Goal: Task Accomplishment & Management: Use online tool/utility

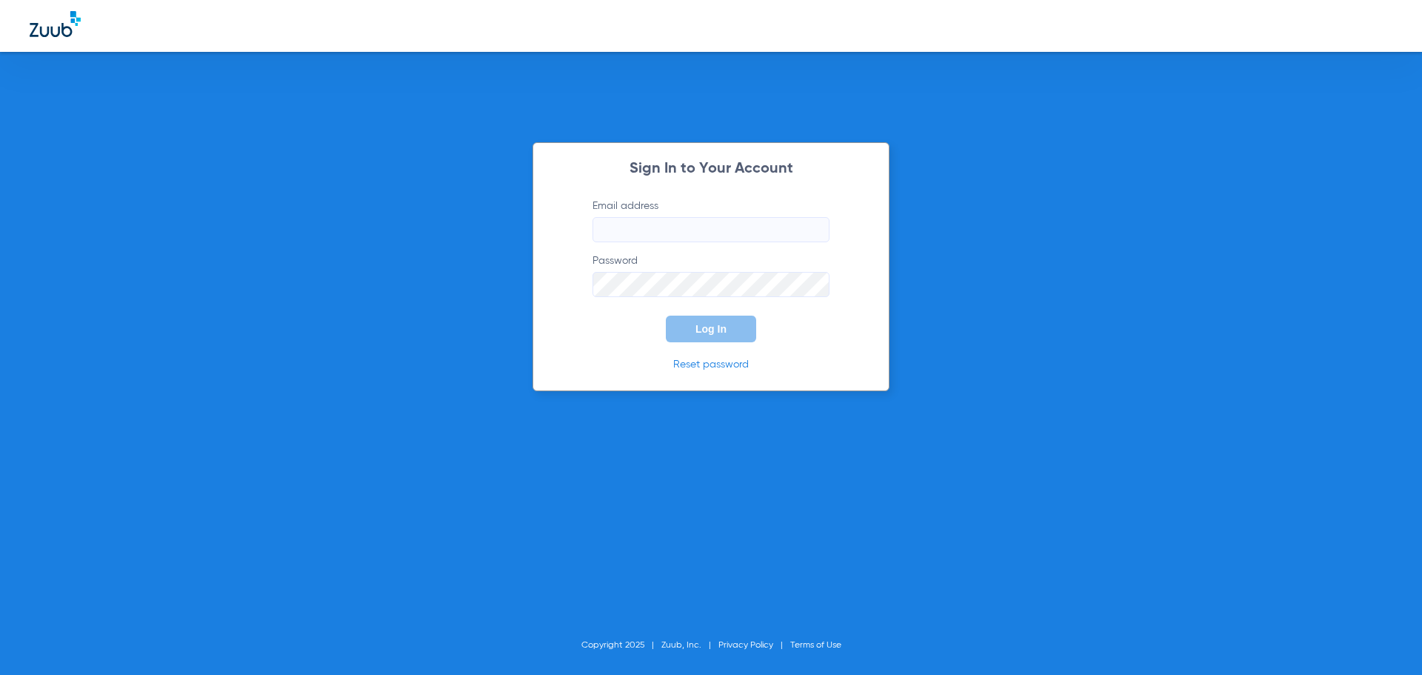
type input "[EMAIL_ADDRESS][DOMAIN_NAME]"
click at [736, 320] on button "Log In" at bounding box center [711, 329] width 90 height 27
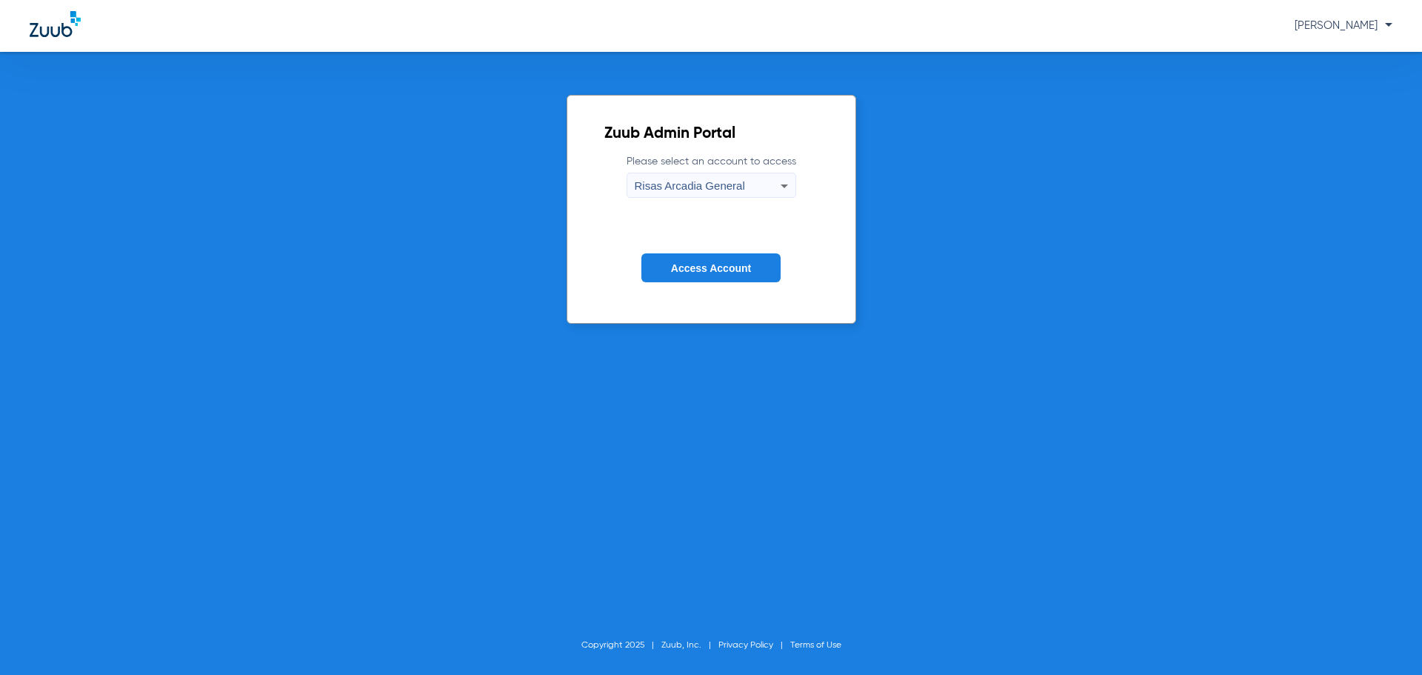
click at [742, 267] on span "Access Account" at bounding box center [711, 268] width 80 height 12
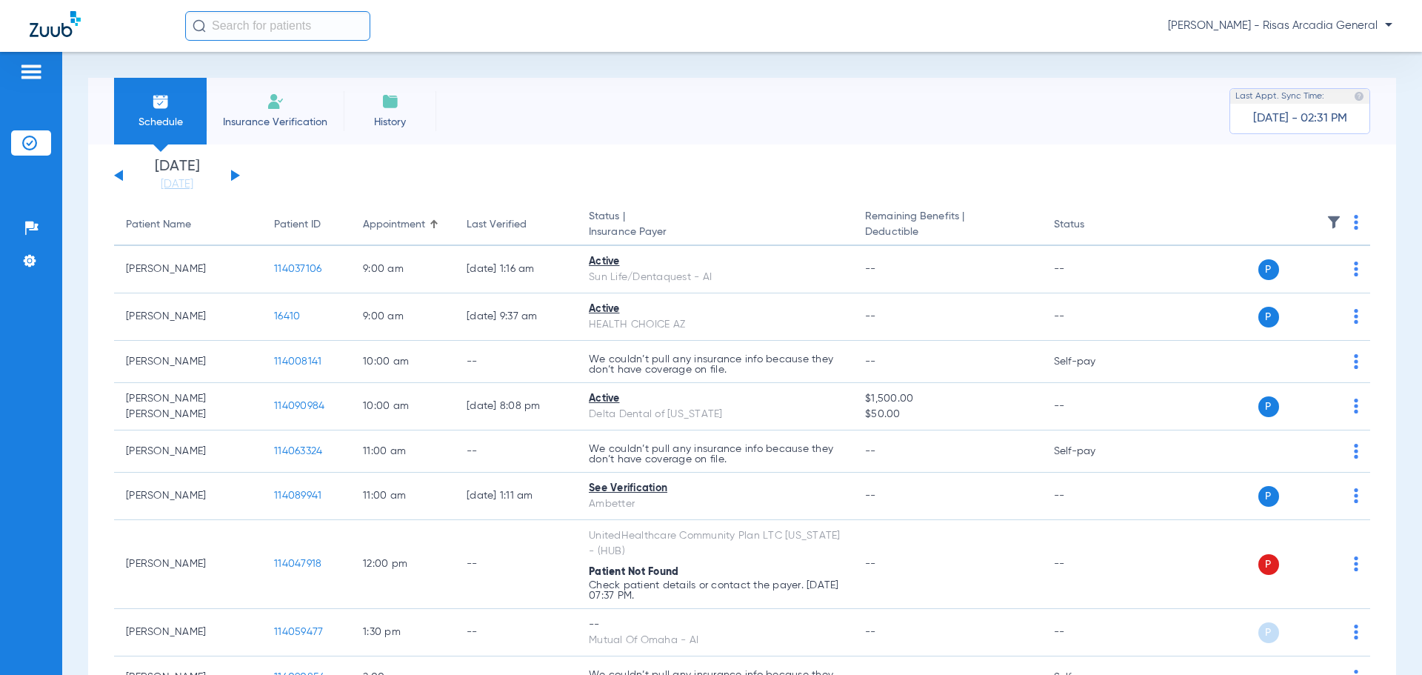
click at [281, 121] on span "Insurance Verification" at bounding box center [275, 122] width 115 height 15
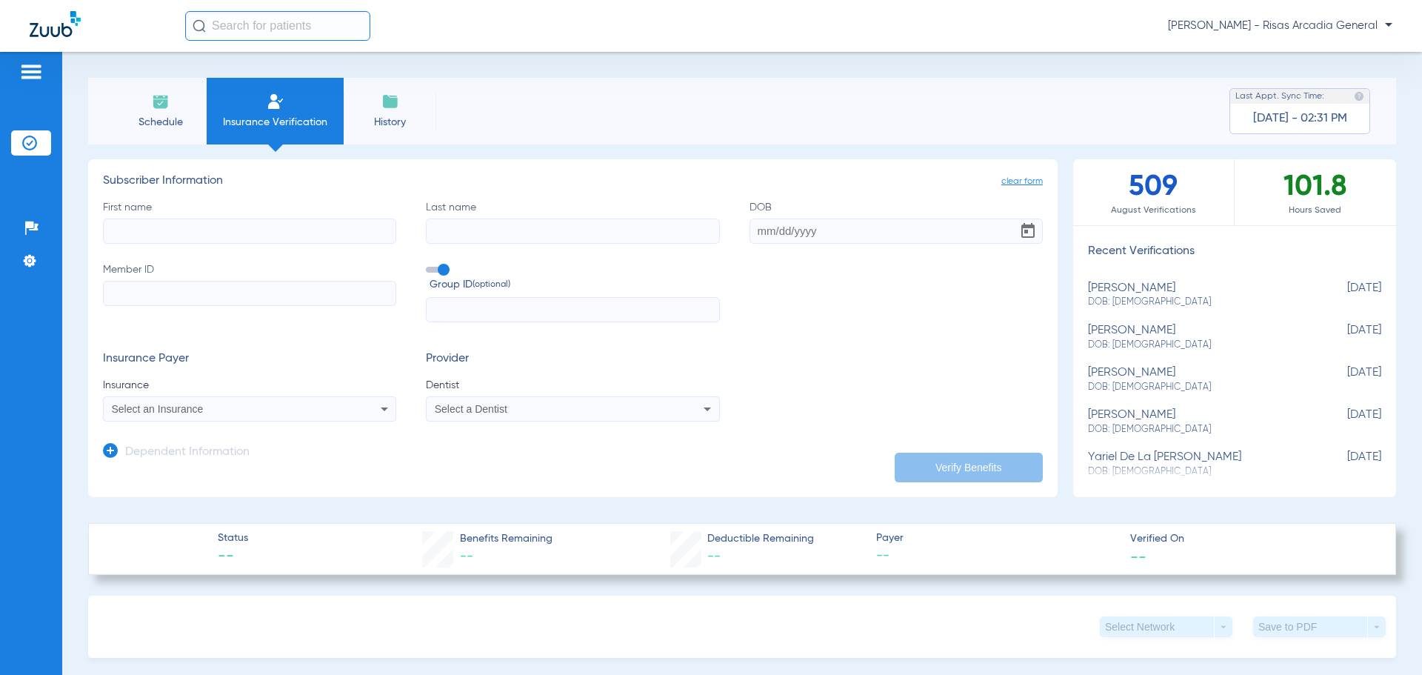
click at [214, 236] on input "First name" at bounding box center [249, 230] width 293 height 25
type input "[PERSON_NAME]"
click at [550, 233] on input "Last name" at bounding box center [572, 230] width 293 height 25
type input "[PERSON_NAME]"
click at [767, 227] on input "DOB" at bounding box center [896, 230] width 293 height 25
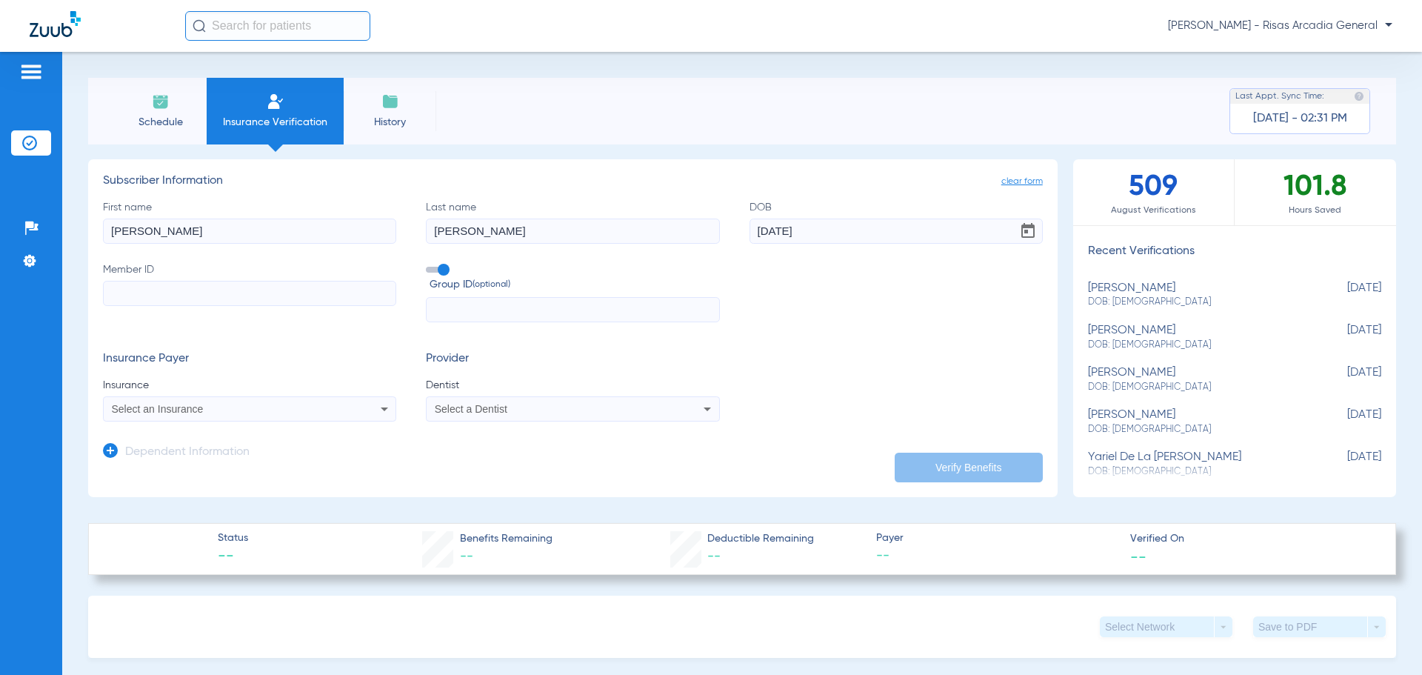
type input "[DATE]"
click at [195, 293] on input "Member ID" at bounding box center [249, 293] width 293 height 25
click at [233, 296] on input "Member ID Required" at bounding box center [249, 293] width 293 height 25
paste input "450302763"
type input "450302763"
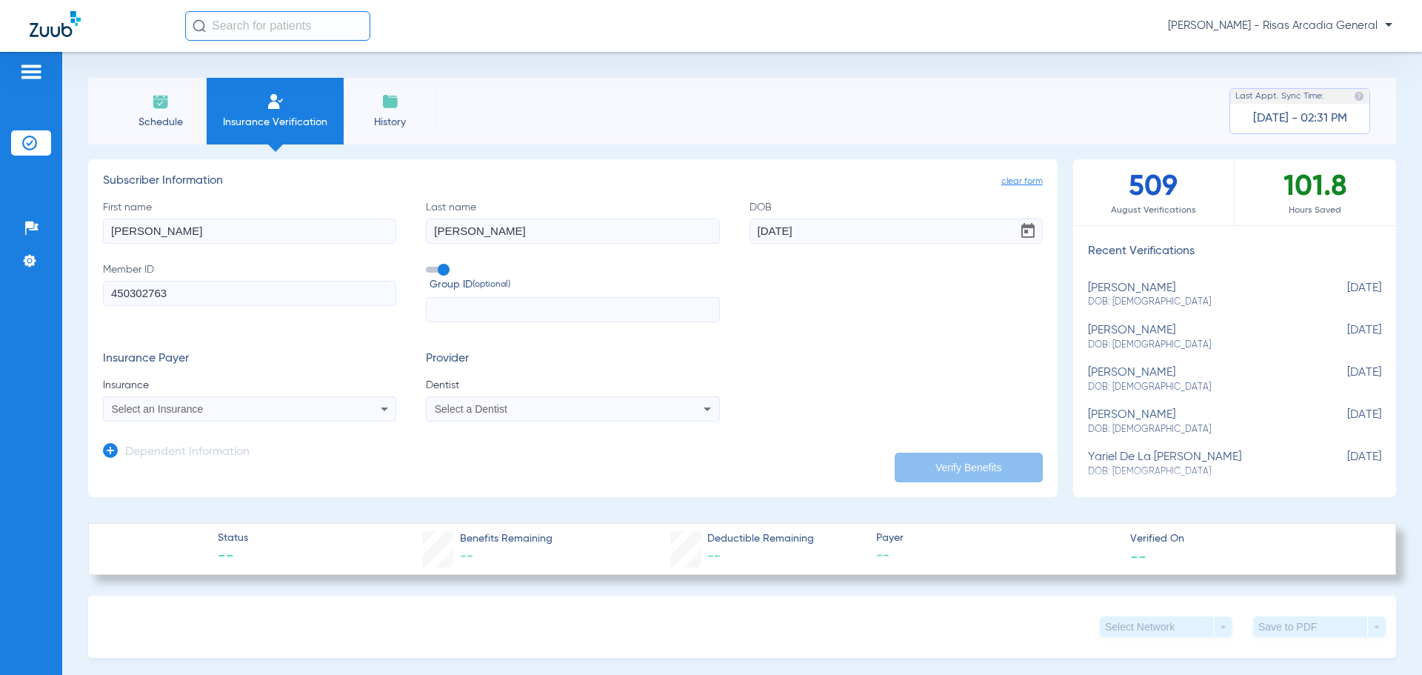
click at [213, 409] on div "Select an Insurance" at bounding box center [222, 409] width 221 height 10
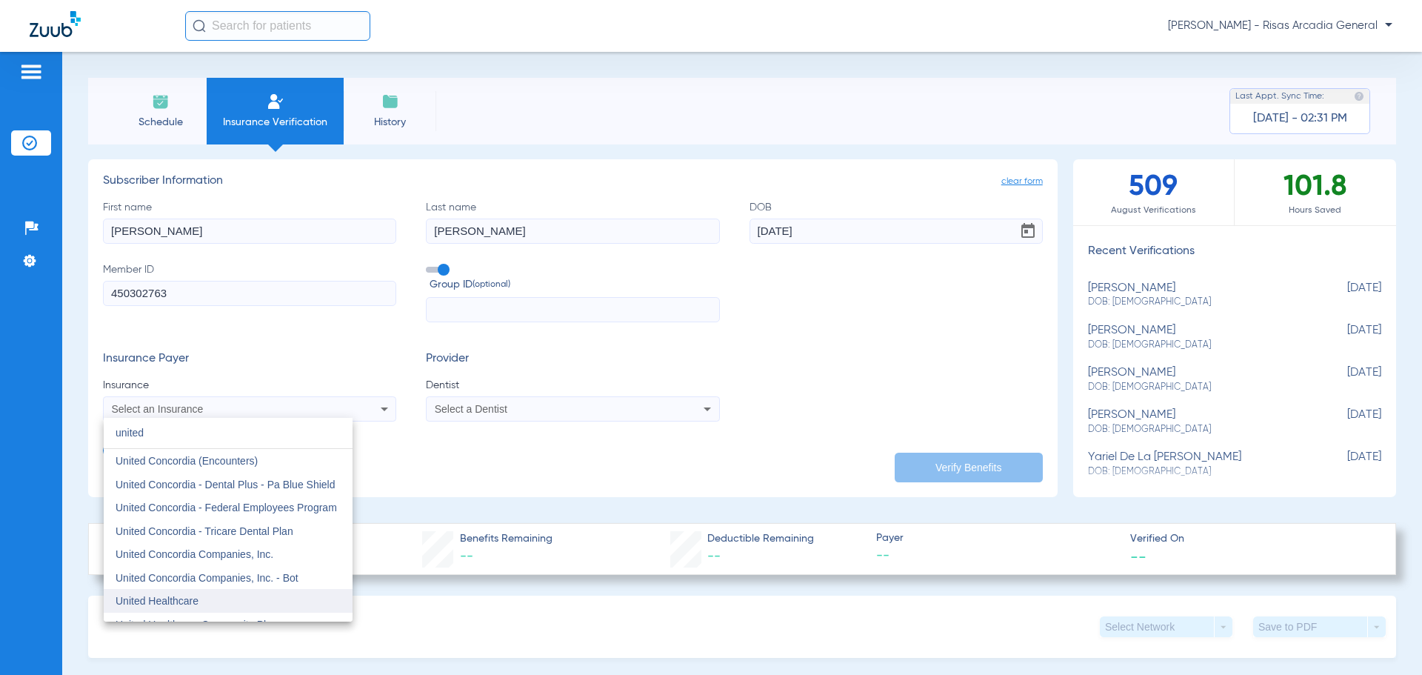
type input "united"
click at [238, 600] on mat-option "United Healthcare" at bounding box center [228, 601] width 249 height 24
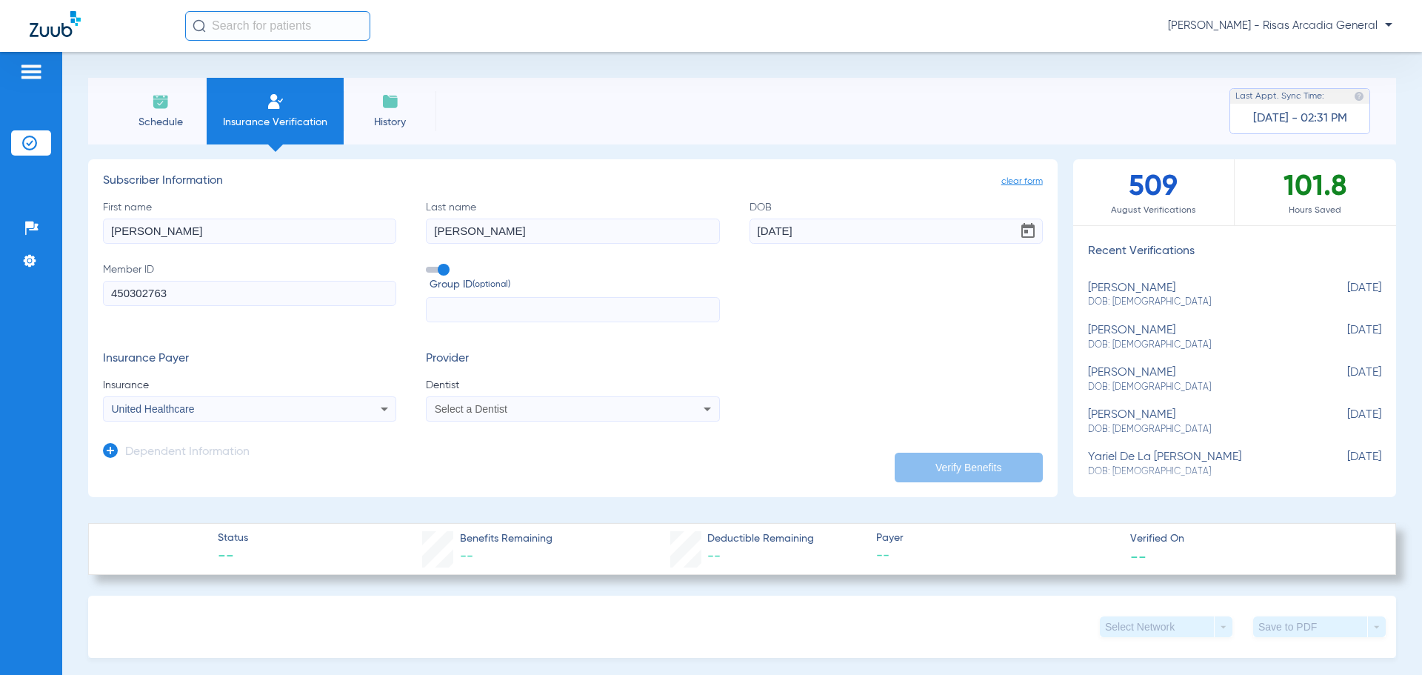
click at [513, 401] on div "Select a Dentist" at bounding box center [573, 409] width 292 height 18
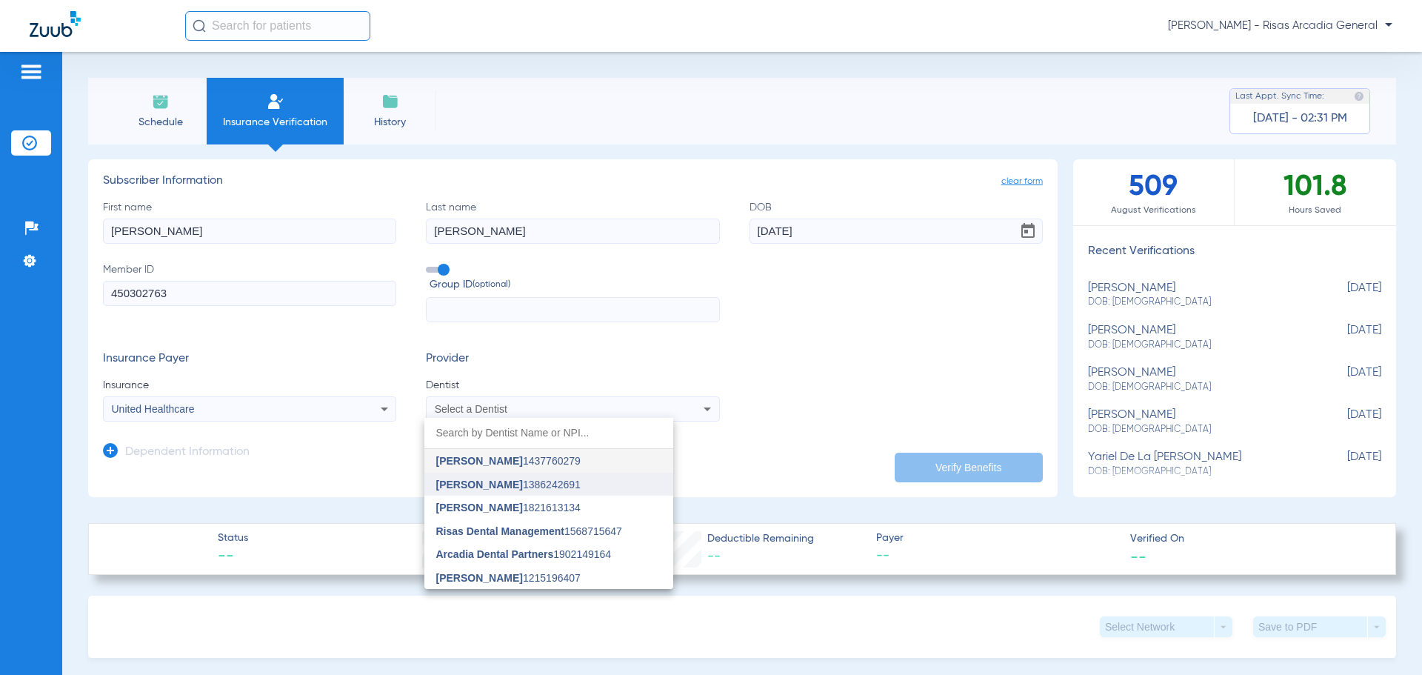
click at [518, 477] on mat-option "[PERSON_NAME] 1386242691" at bounding box center [548, 485] width 249 height 24
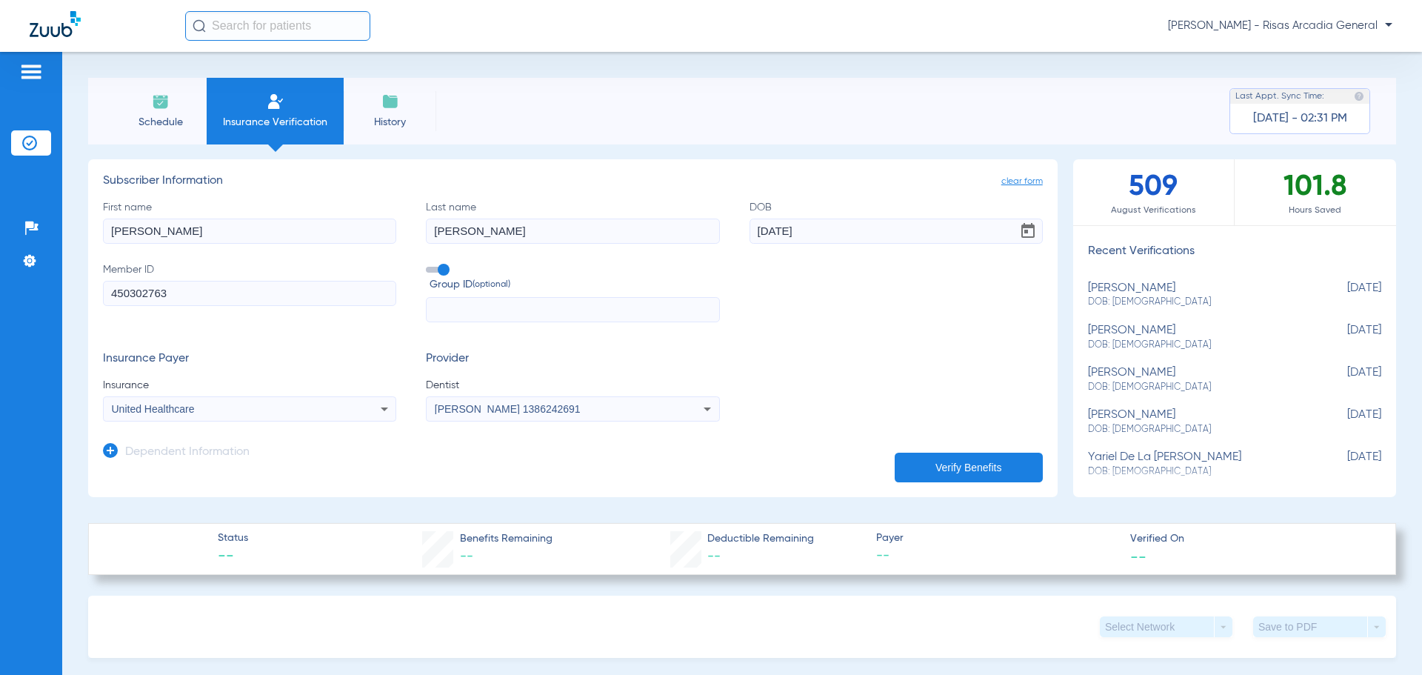
click at [983, 453] on button "Verify Benefits" at bounding box center [969, 468] width 148 height 30
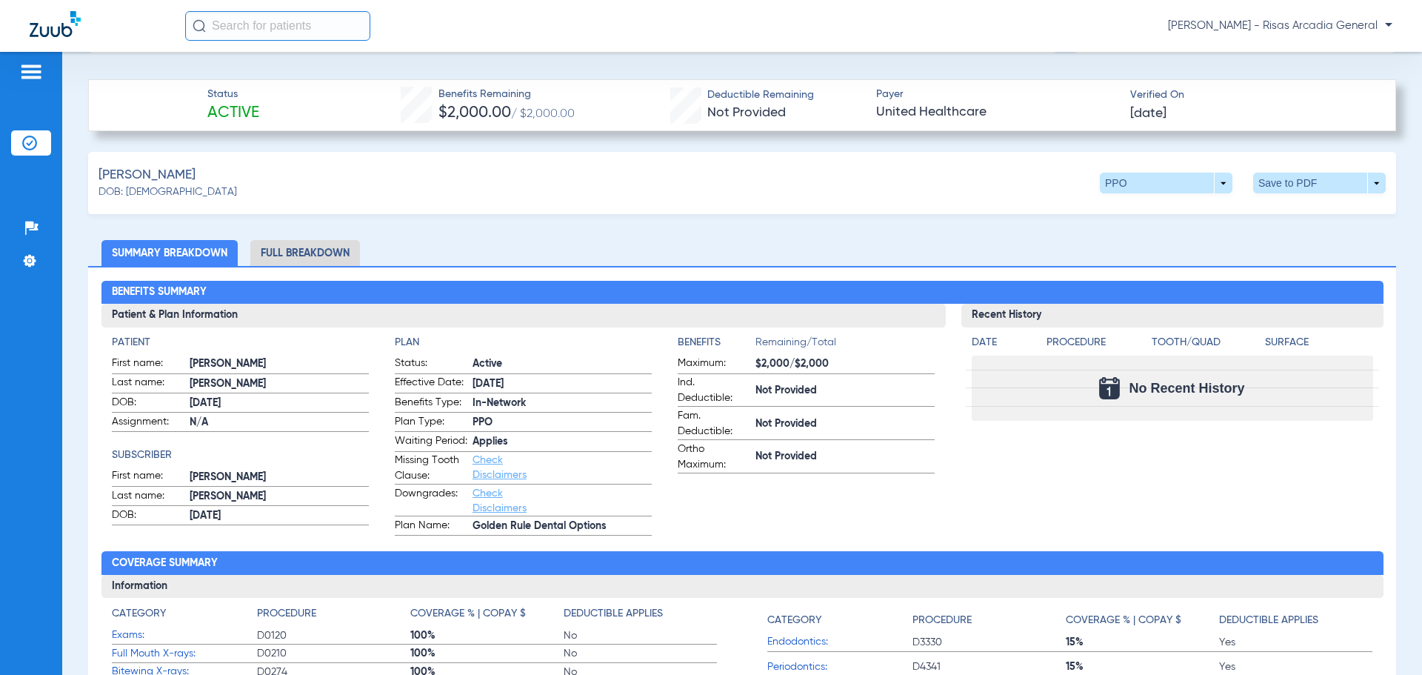
scroll to position [444, 0]
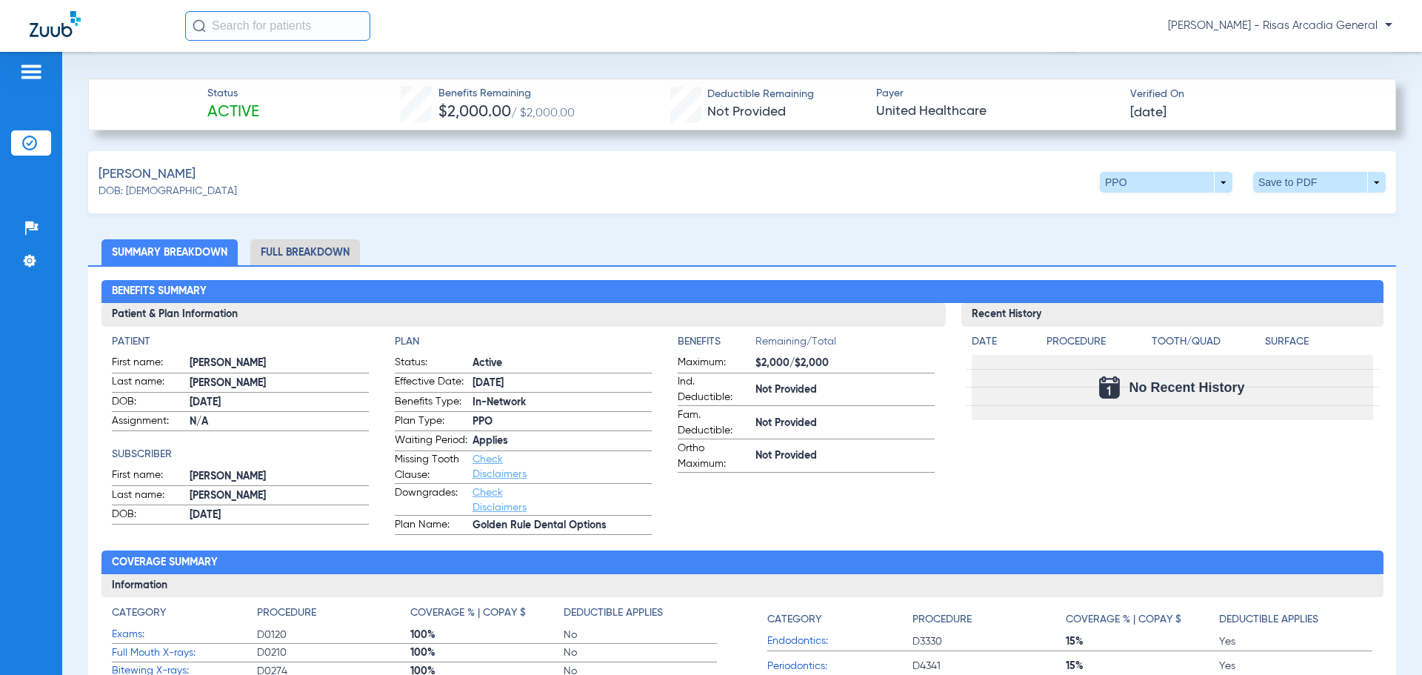
click at [296, 252] on li "Full Breakdown" at bounding box center [305, 252] width 110 height 26
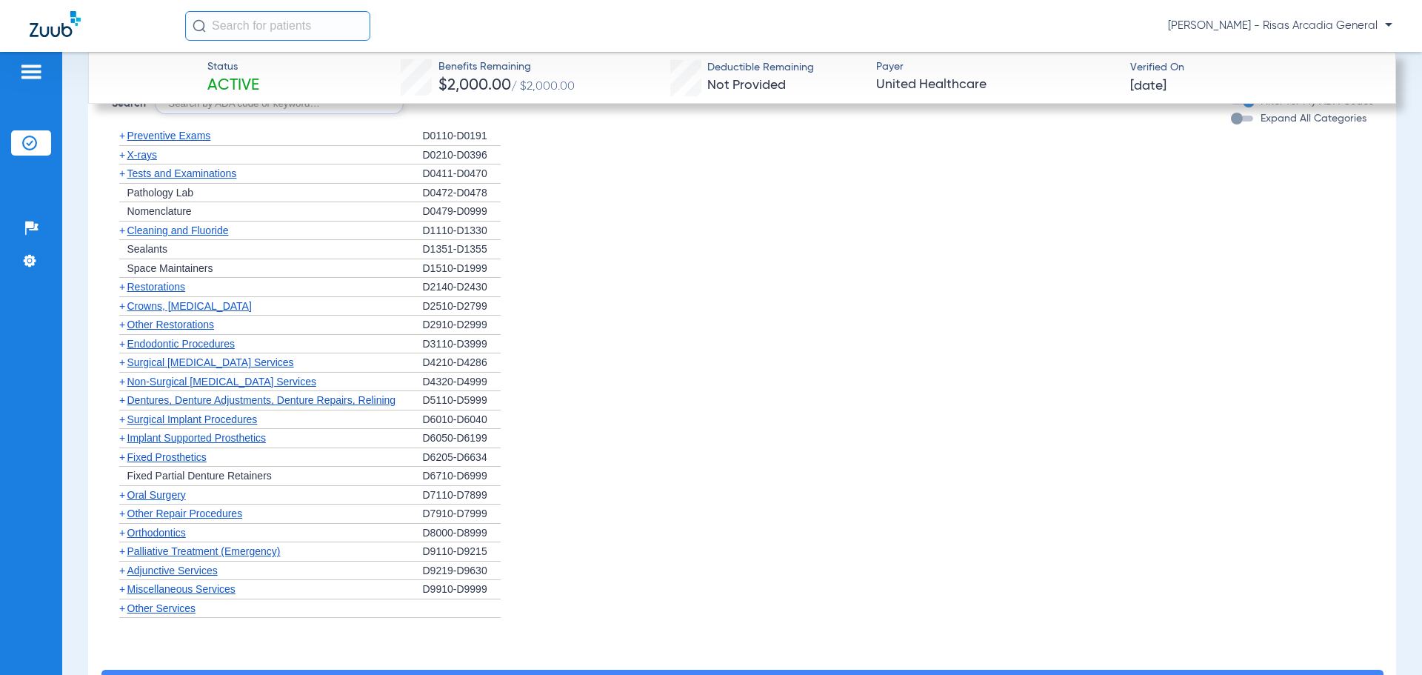
scroll to position [2074, 0]
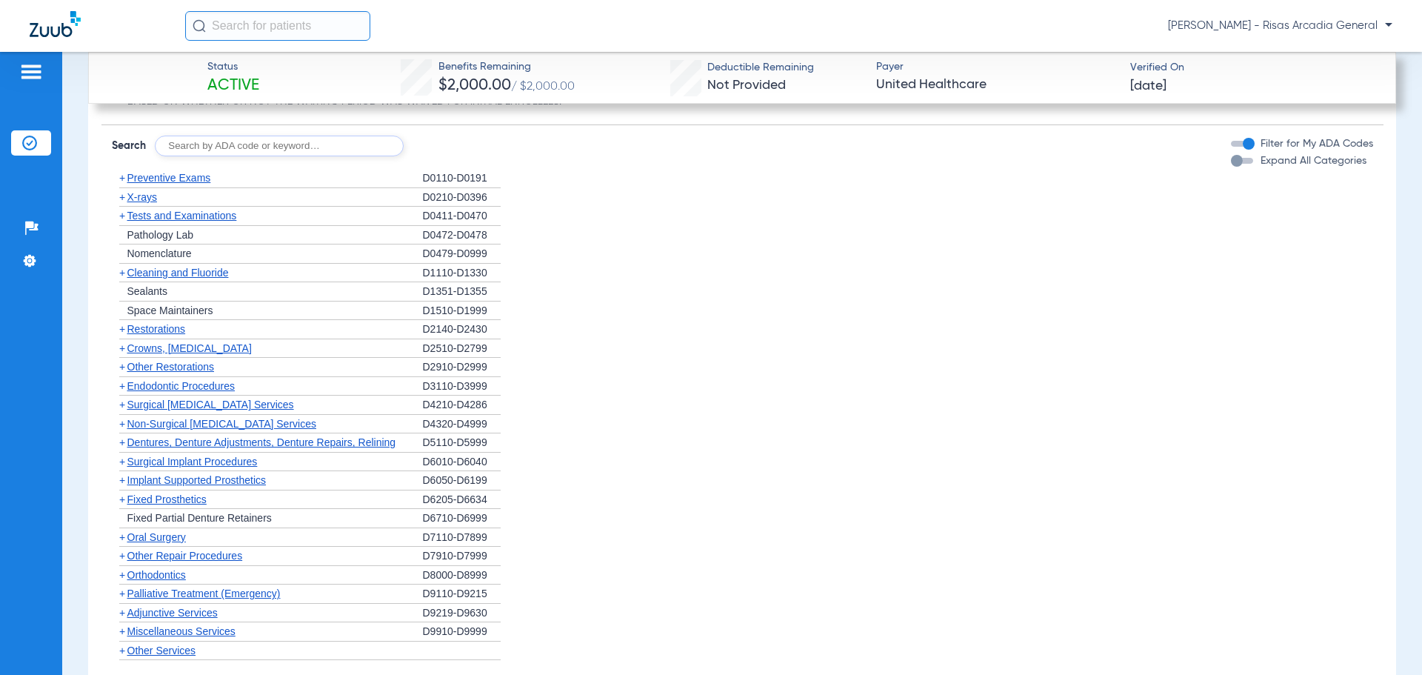
click at [200, 174] on span "Preventive Exams" at bounding box center [169, 178] width 84 height 12
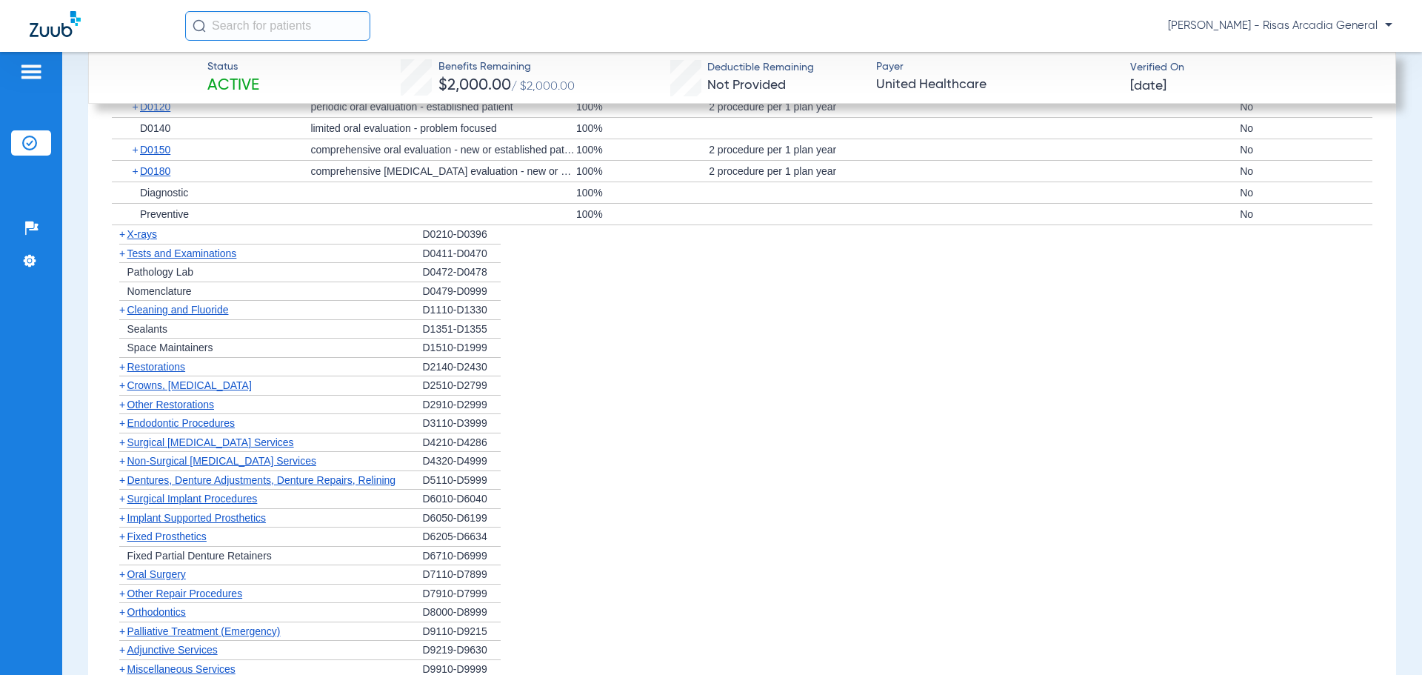
scroll to position [2187, 0]
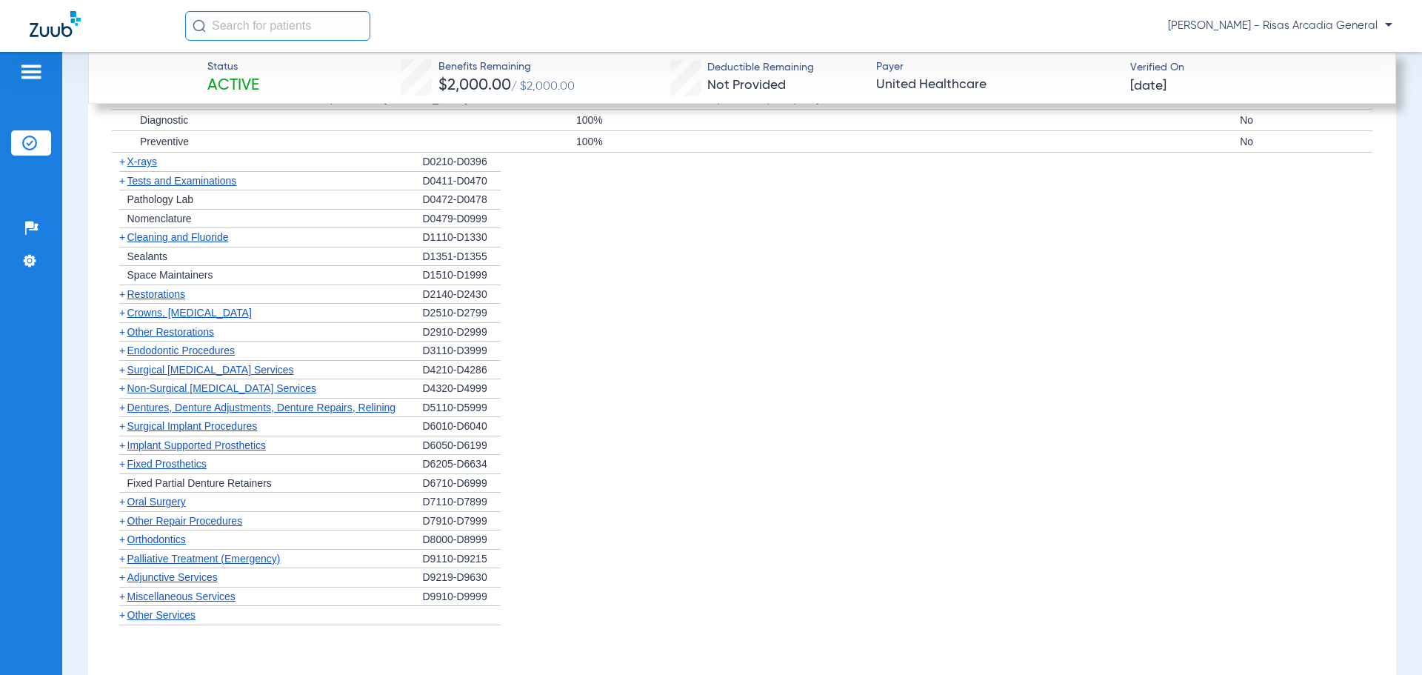
click at [144, 164] on span "X-rays" at bounding box center [142, 162] width 30 height 12
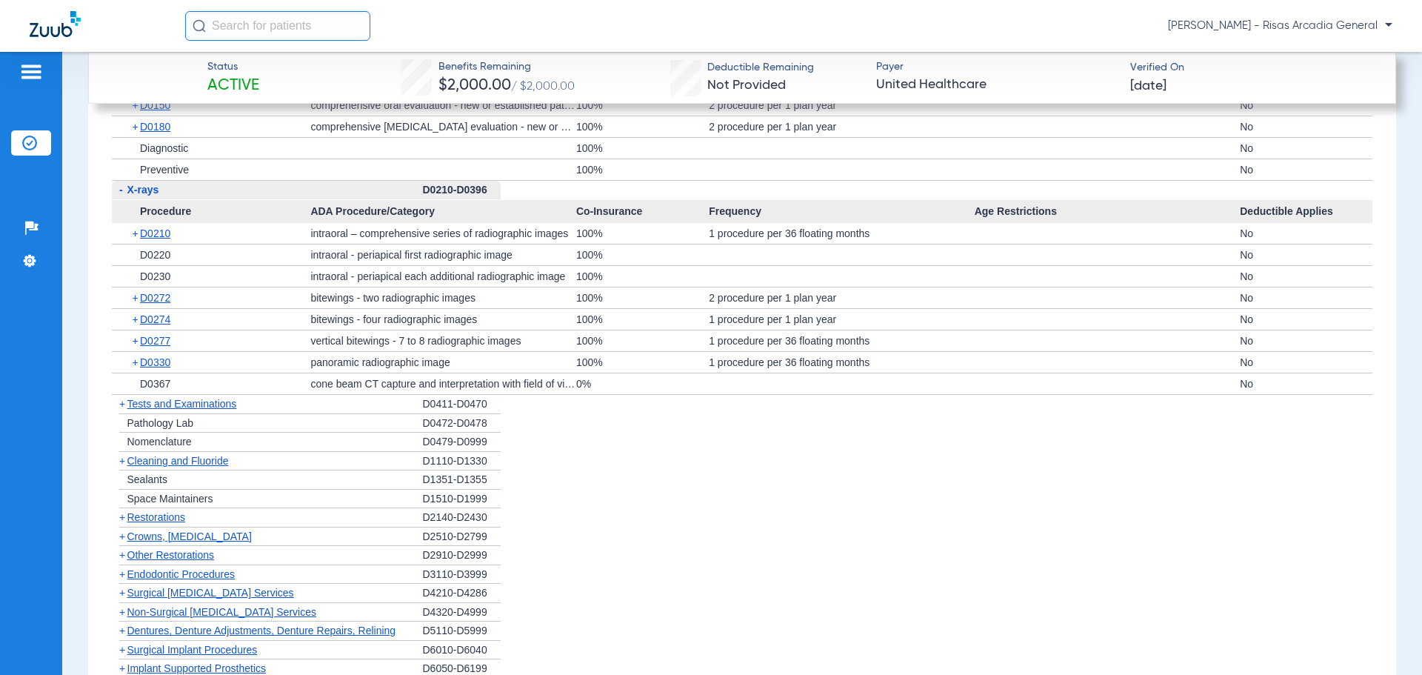
scroll to position [2260, 0]
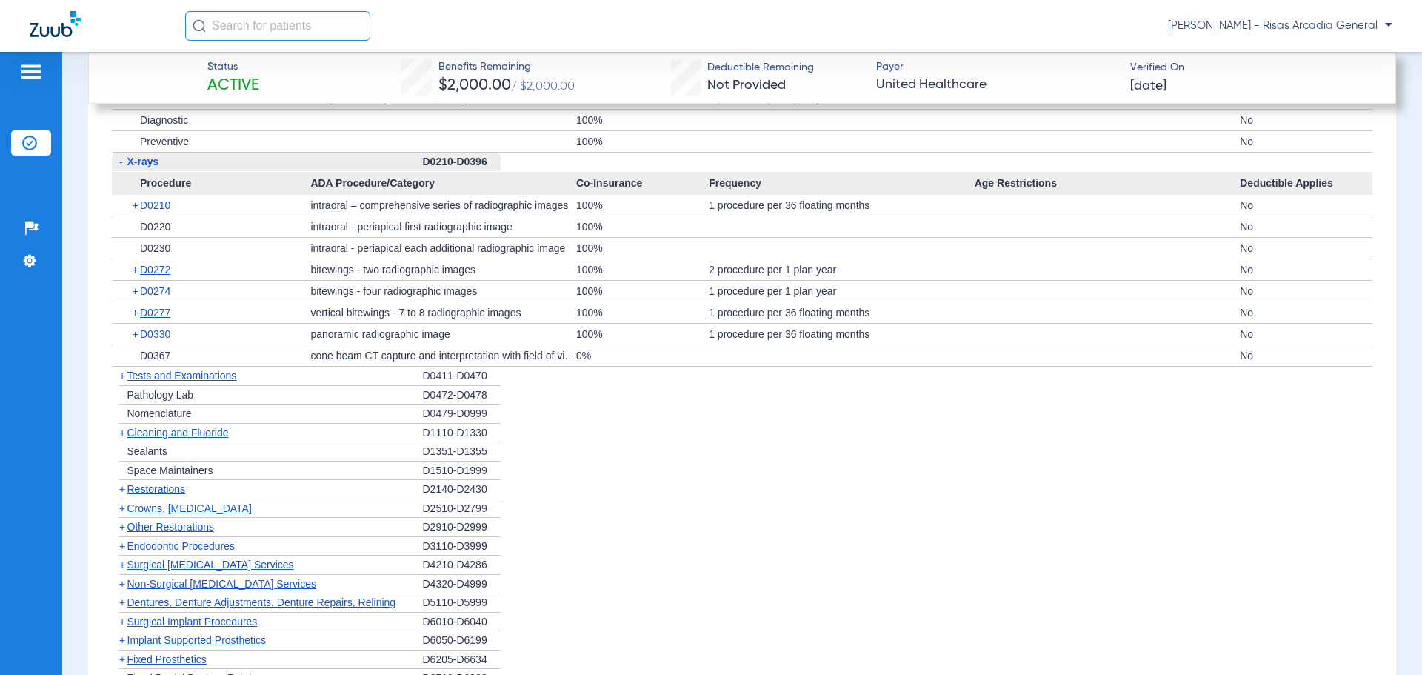
click at [212, 434] on span "Cleaning and Fluoride" at bounding box center [177, 433] width 101 height 12
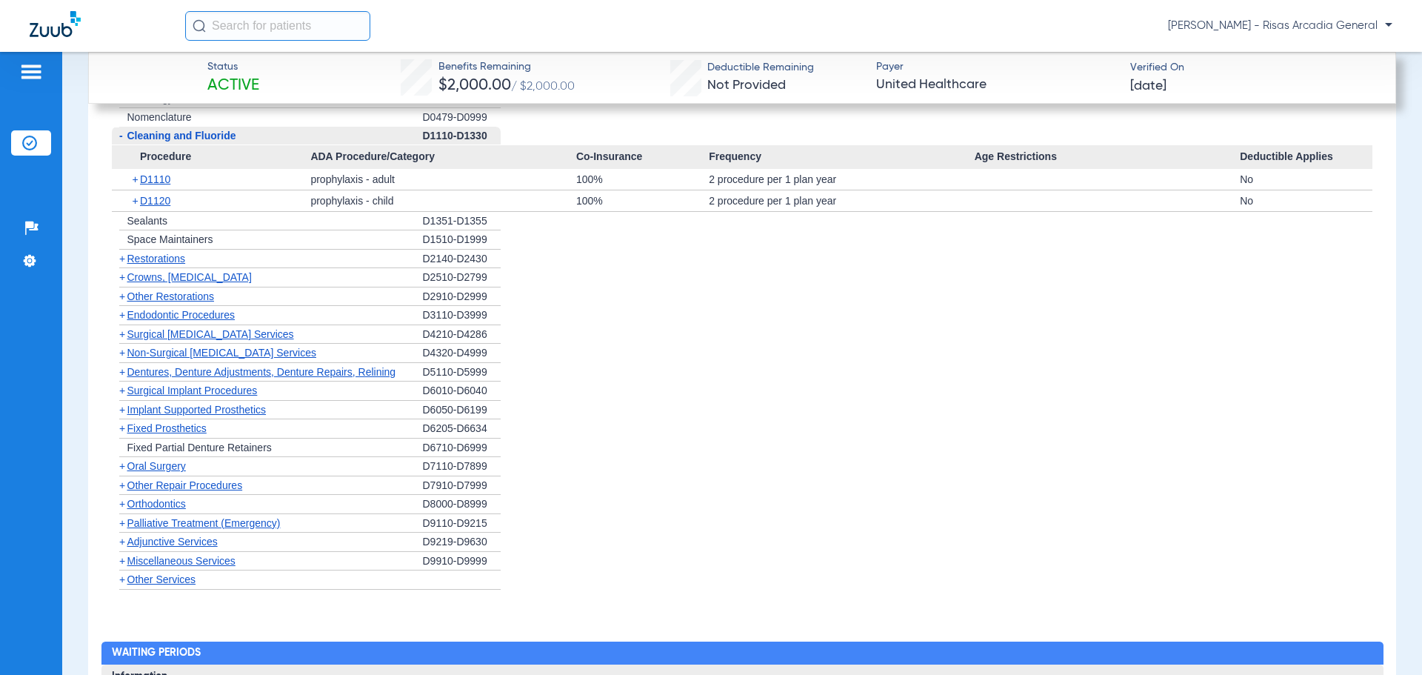
scroll to position [2631, 0]
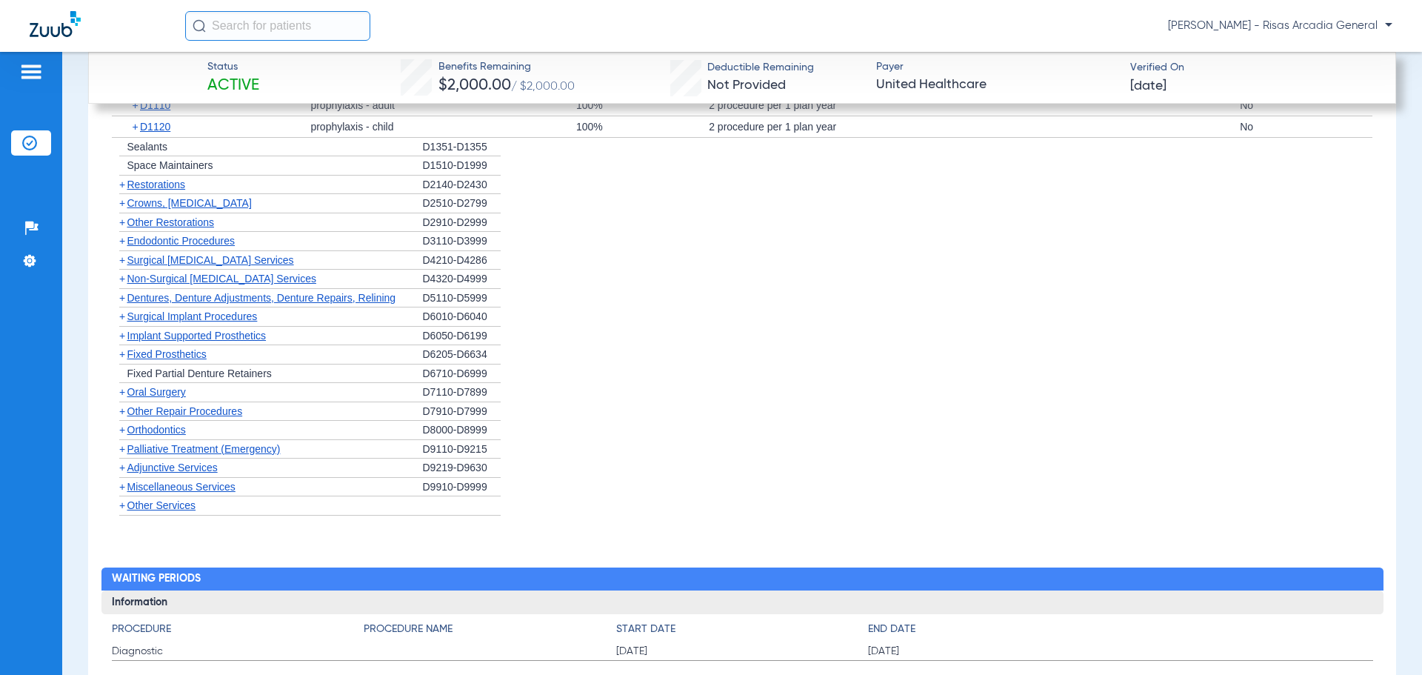
click at [178, 396] on span "Oral Surgery" at bounding box center [156, 392] width 59 height 12
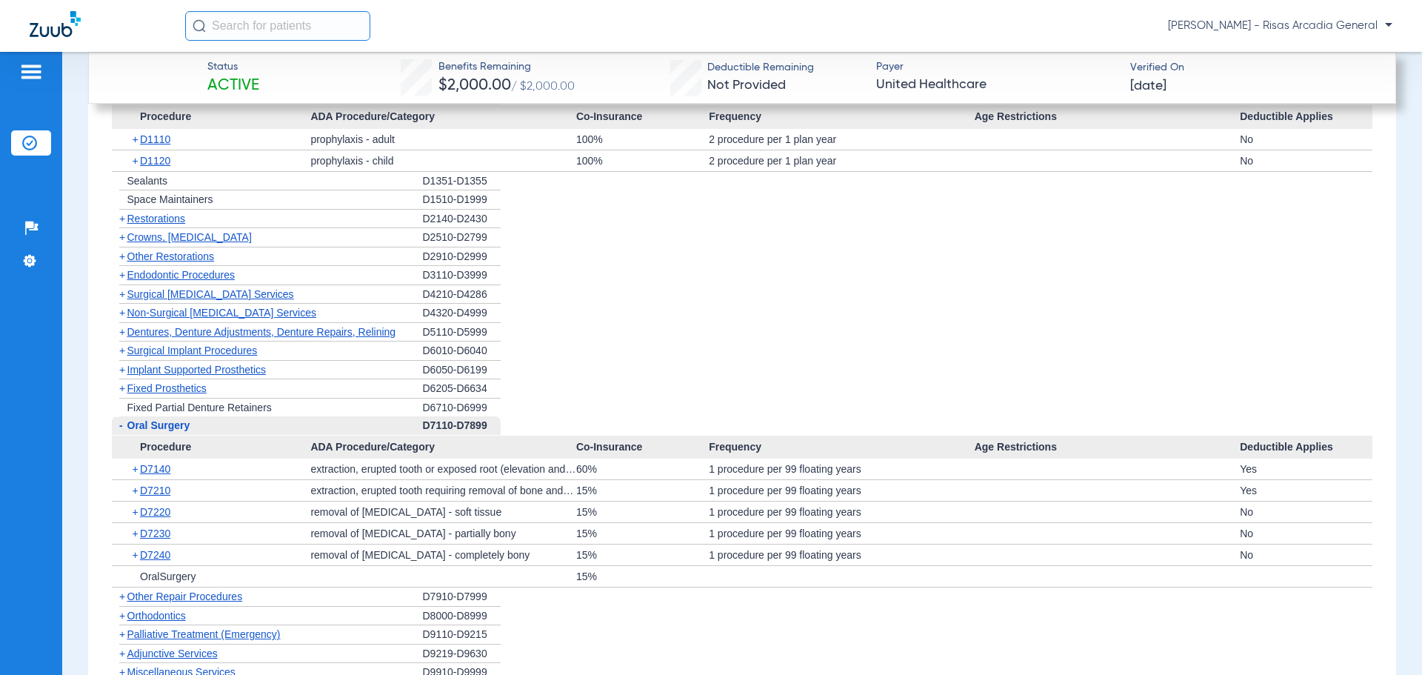
scroll to position [2557, 0]
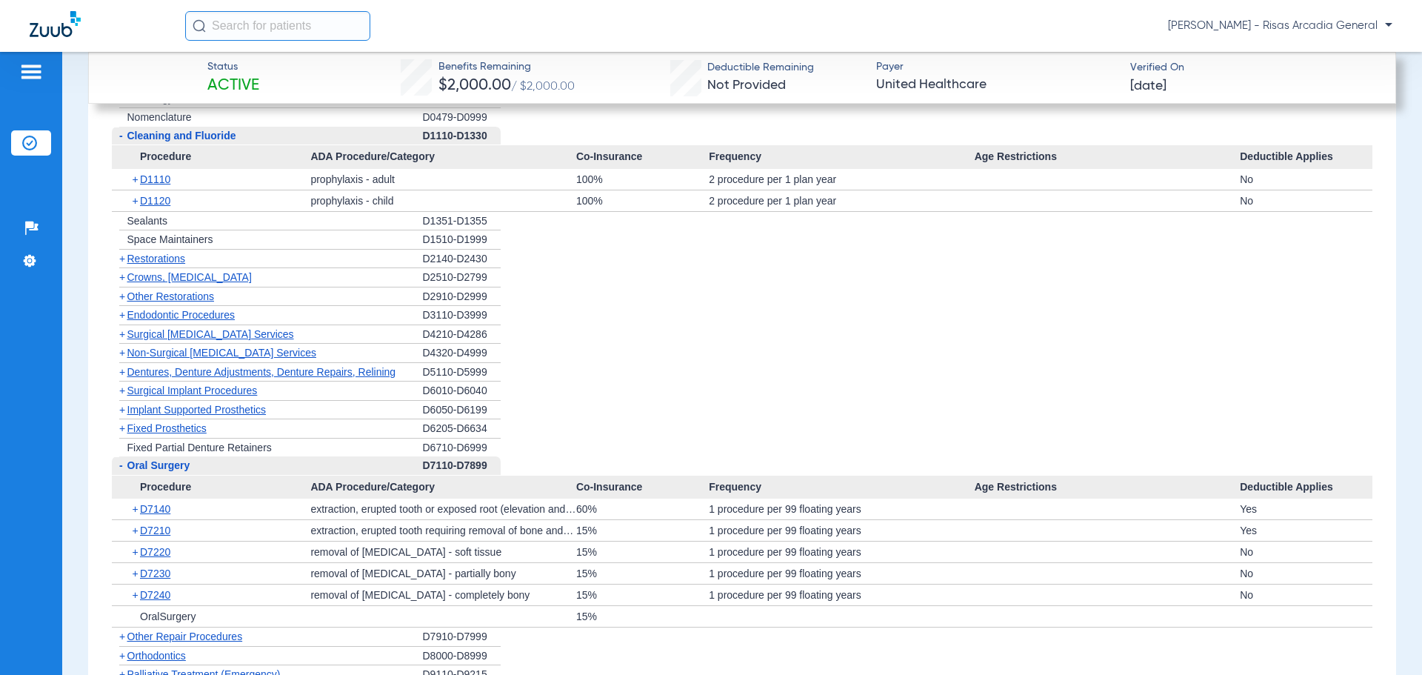
click at [181, 258] on span "Restorations" at bounding box center [156, 259] width 59 height 12
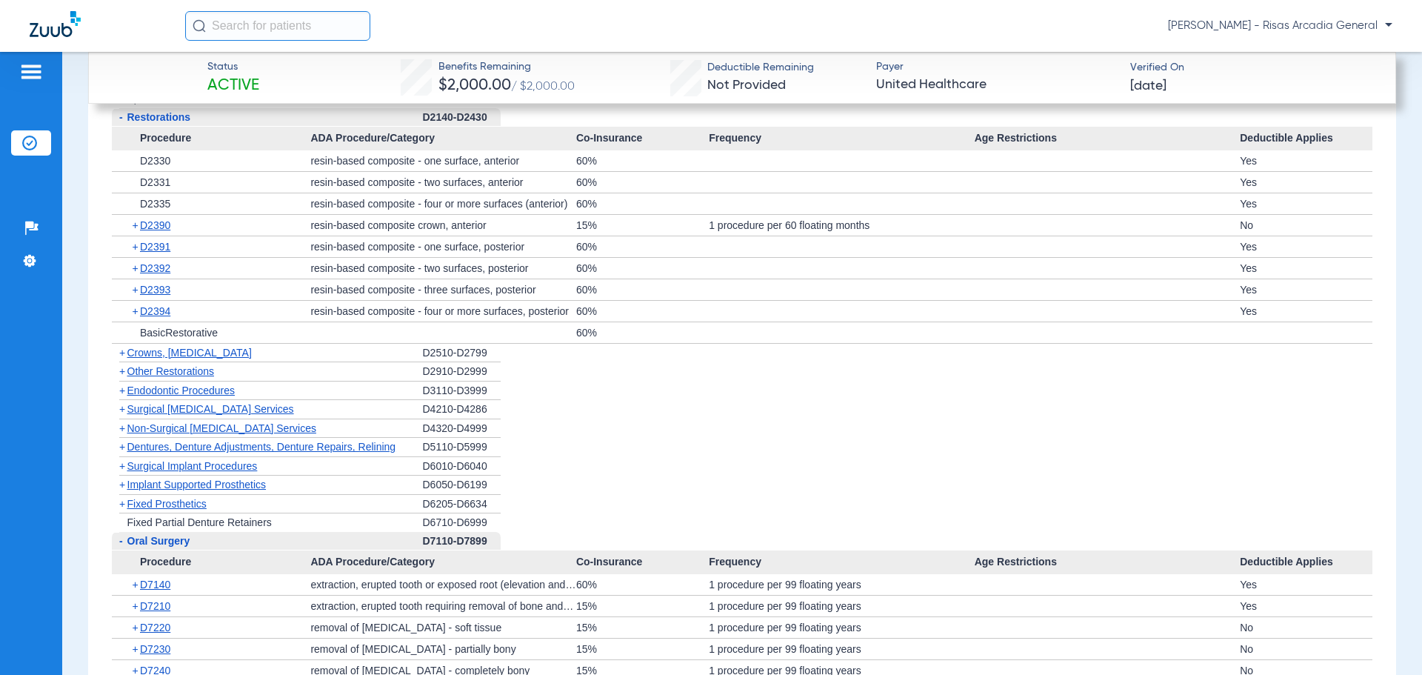
scroll to position [2705, 0]
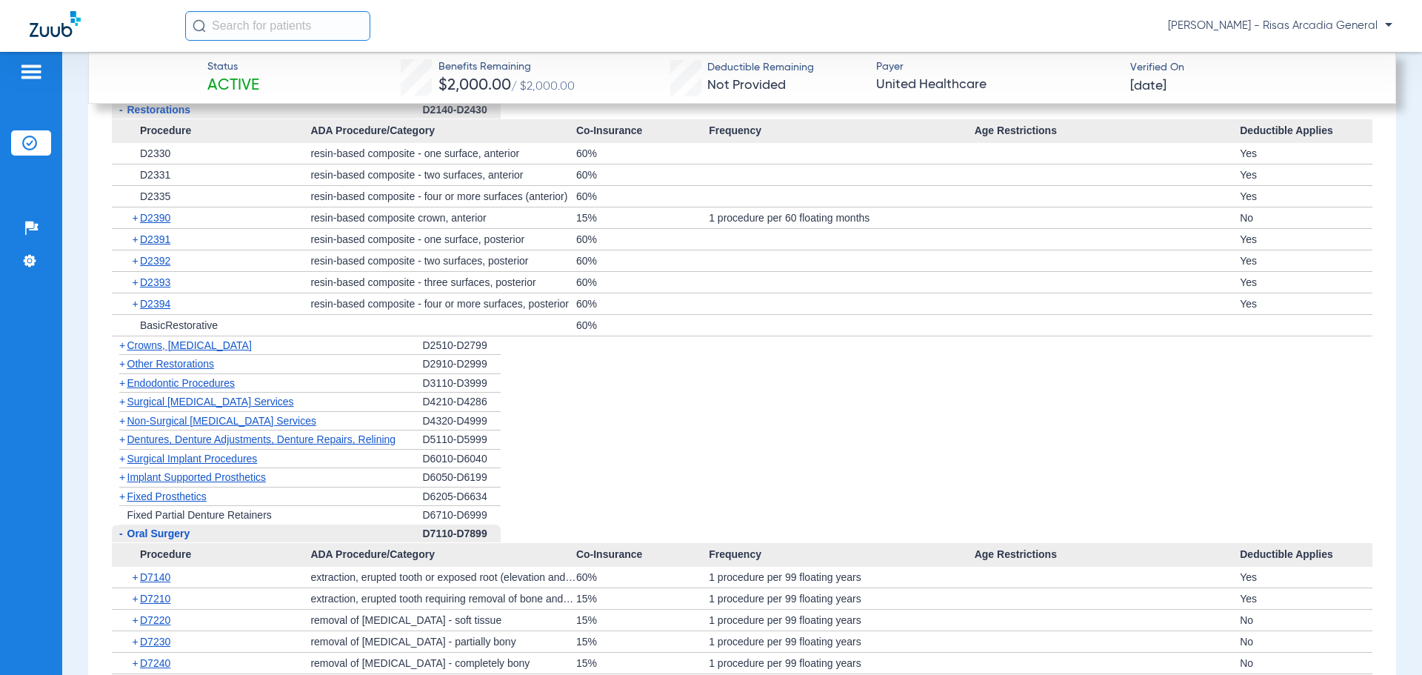
click at [214, 396] on span "Surgical [MEDICAL_DATA] Services" at bounding box center [210, 402] width 167 height 12
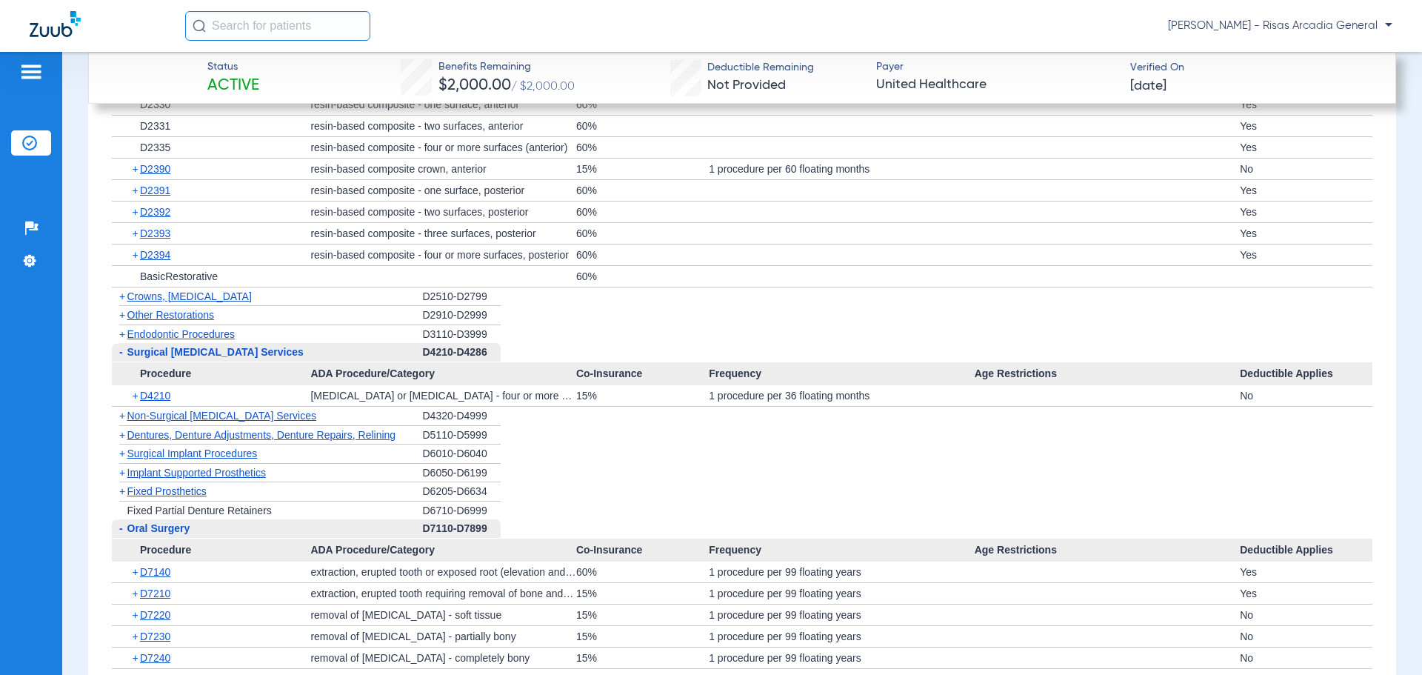
scroll to position [2779, 0]
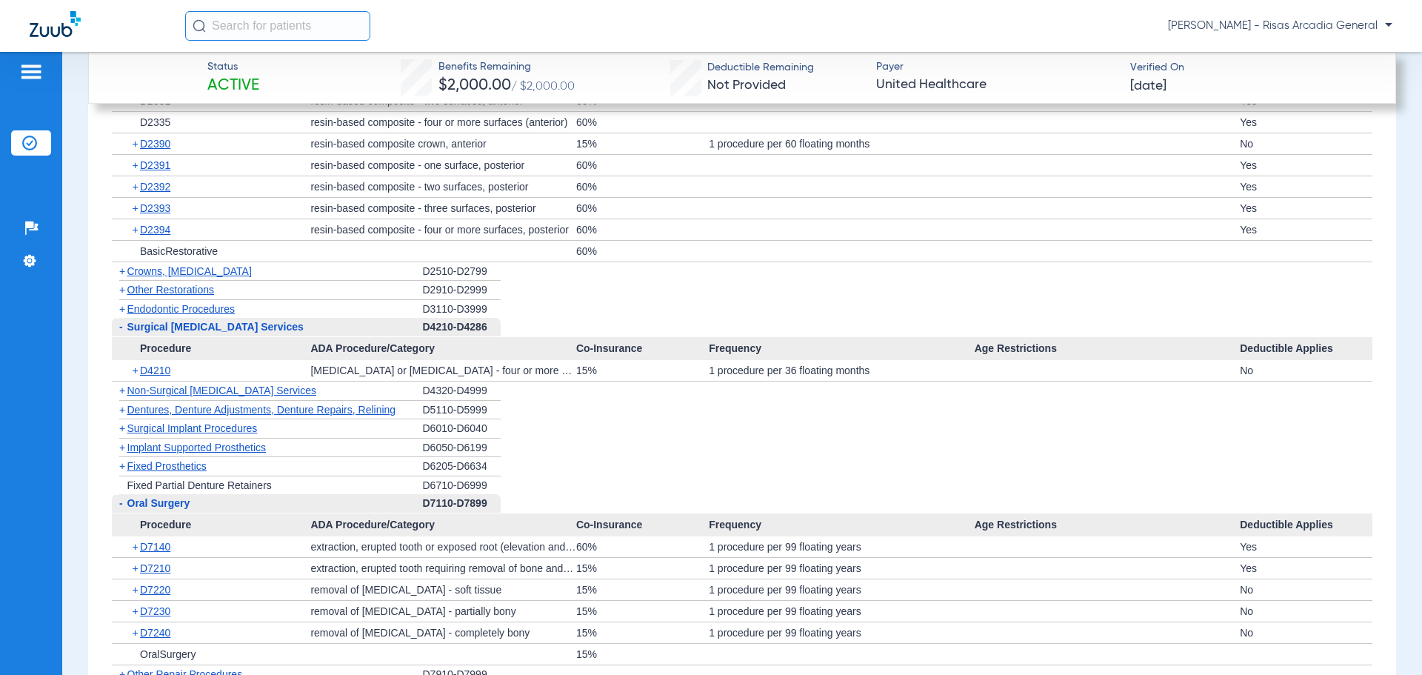
click at [212, 284] on span "Other Restorations" at bounding box center [170, 290] width 87 height 12
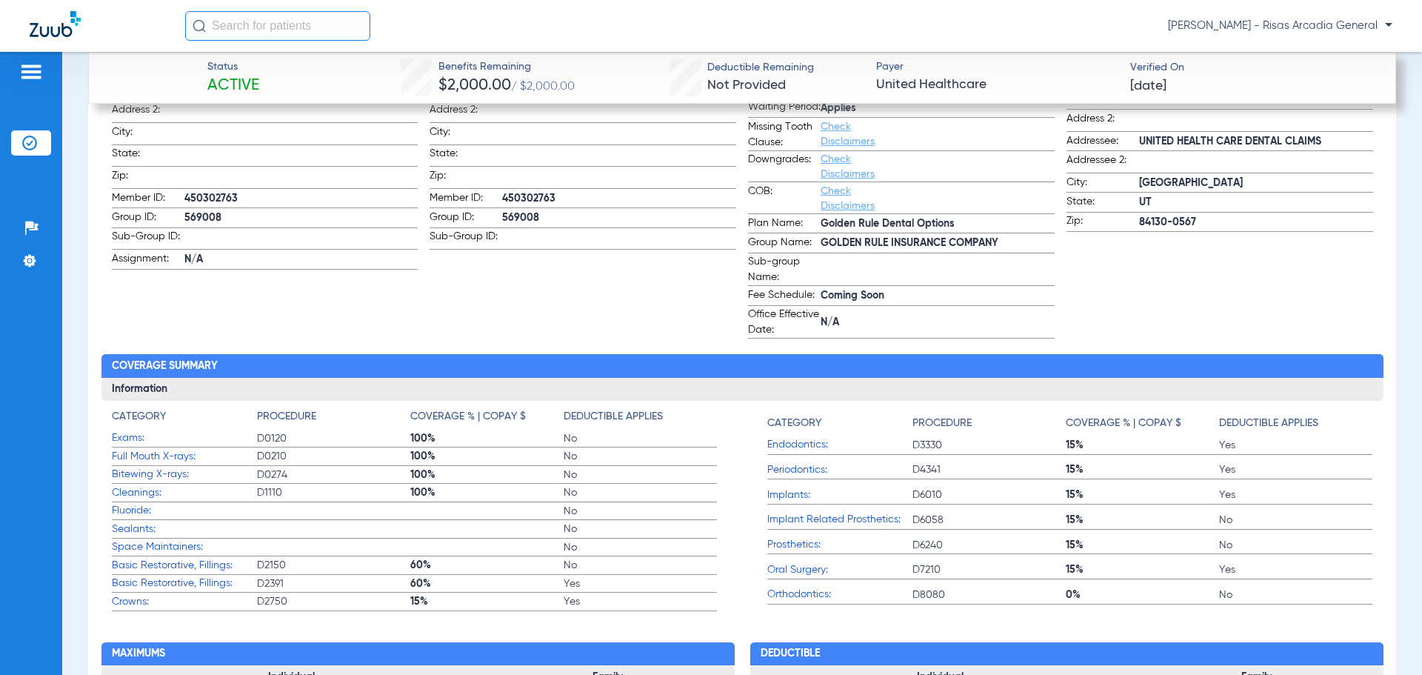
scroll to position [557, 0]
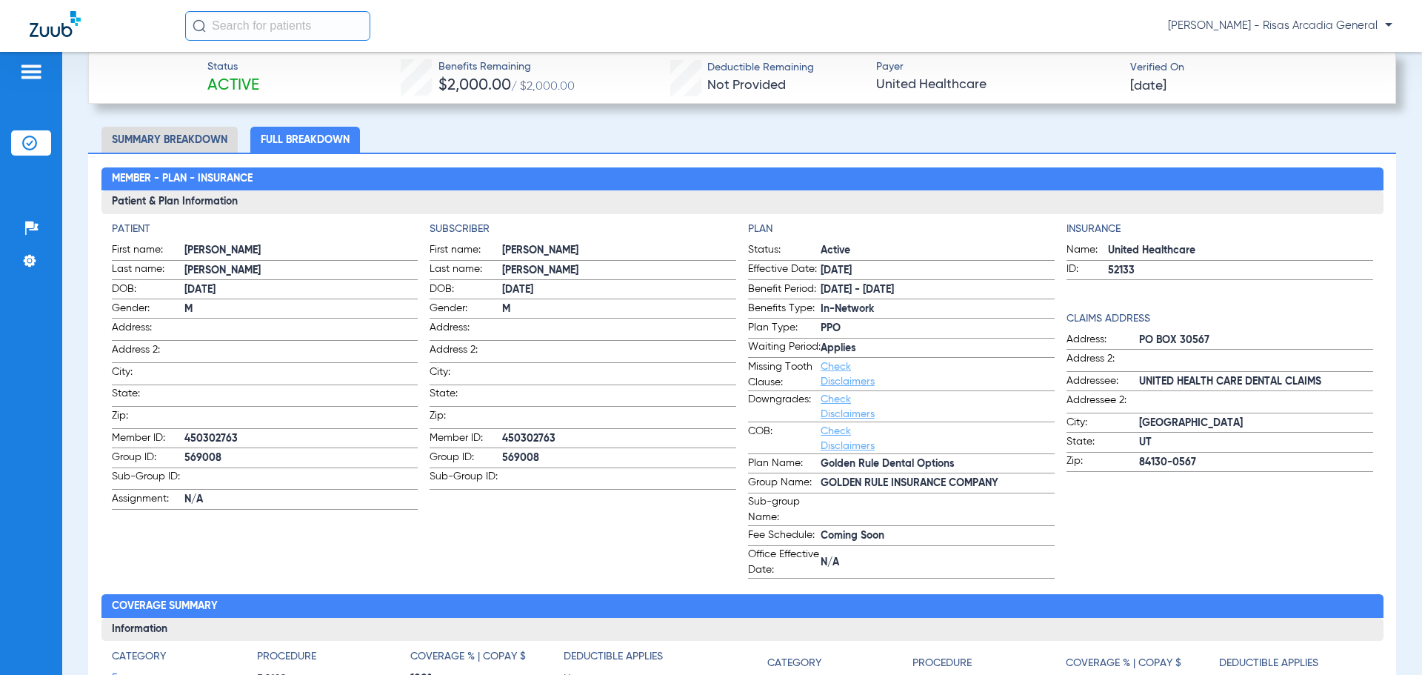
click at [840, 387] on span "Check Disclaimers" at bounding box center [857, 374] width 73 height 31
click at [832, 379] on link "Check Disclaimers" at bounding box center [848, 373] width 54 height 25
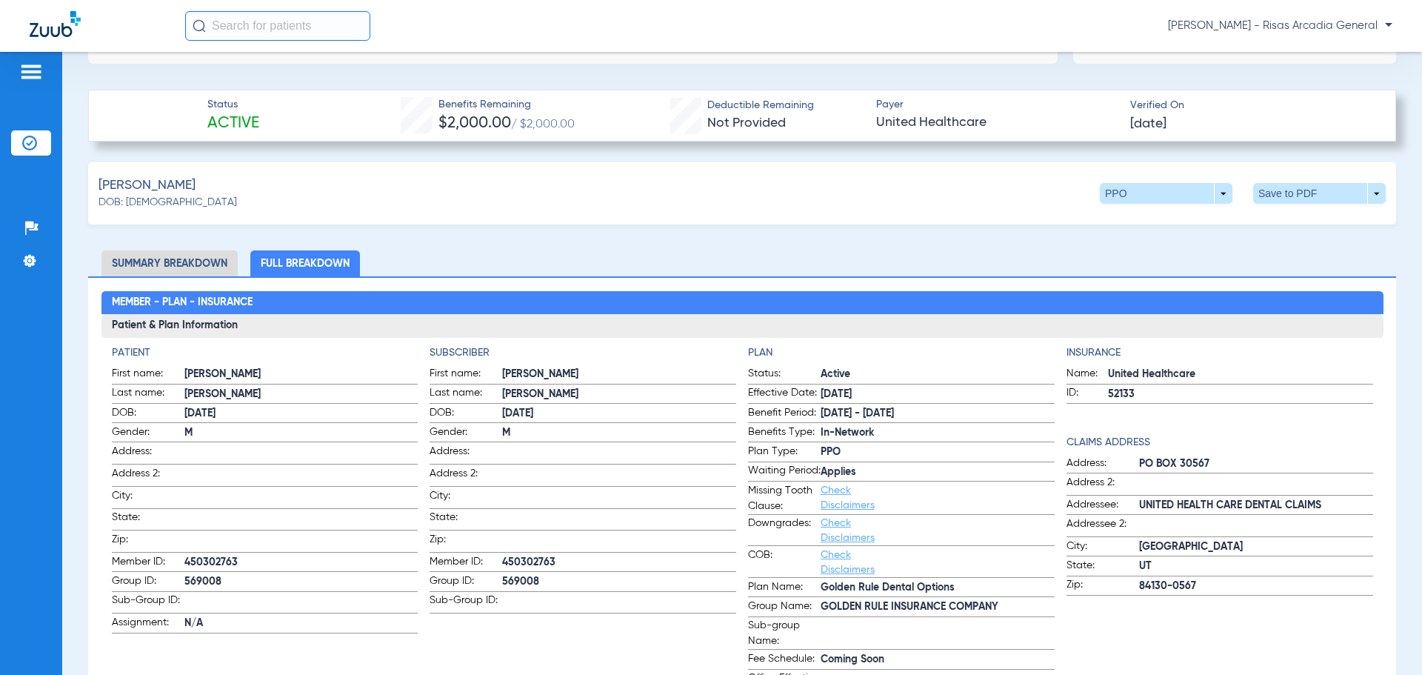
scroll to position [444, 0]
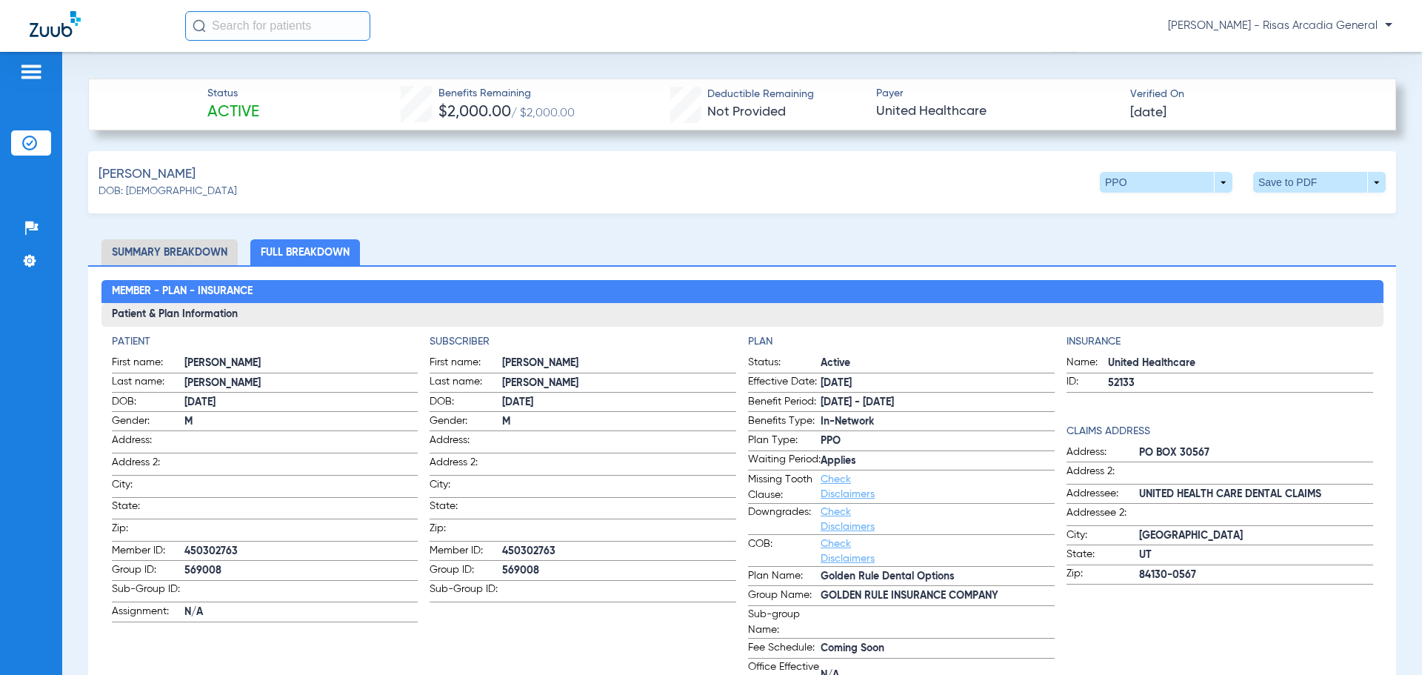
click at [157, 254] on li "Summary Breakdown" at bounding box center [169, 252] width 136 height 26
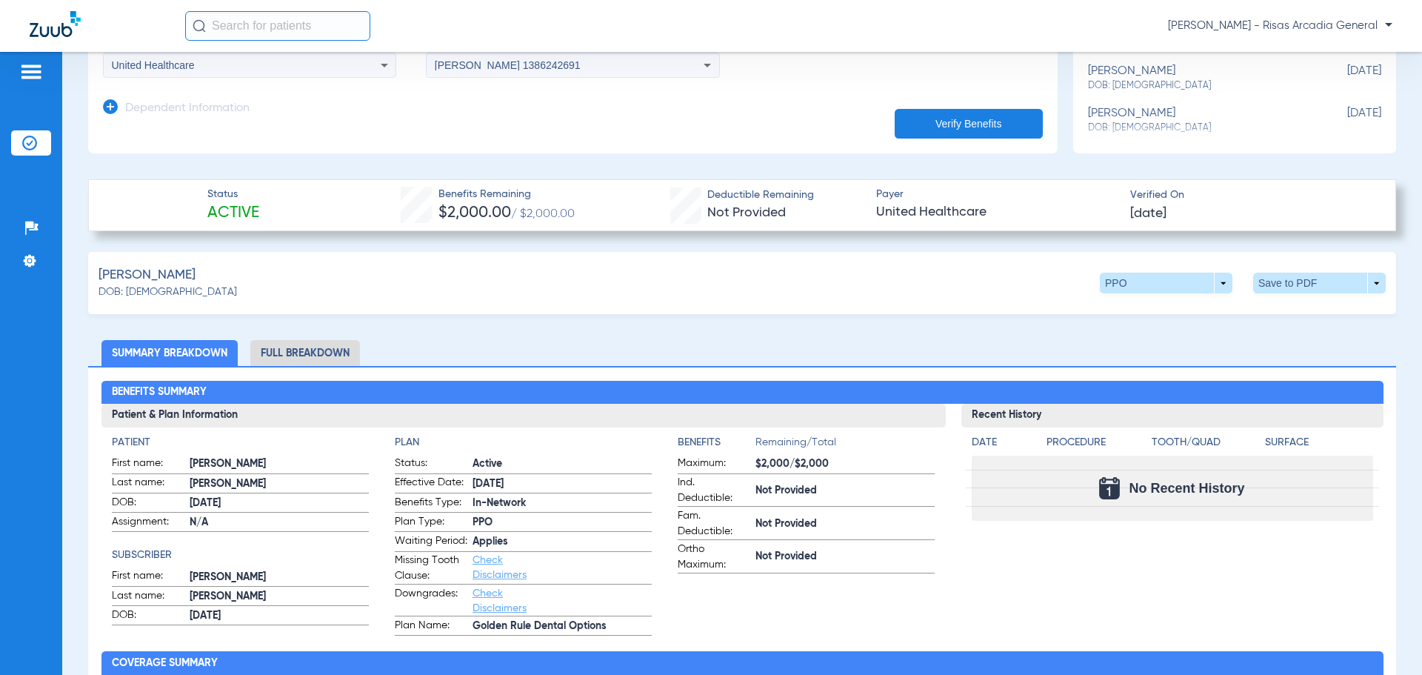
scroll to position [370, 0]
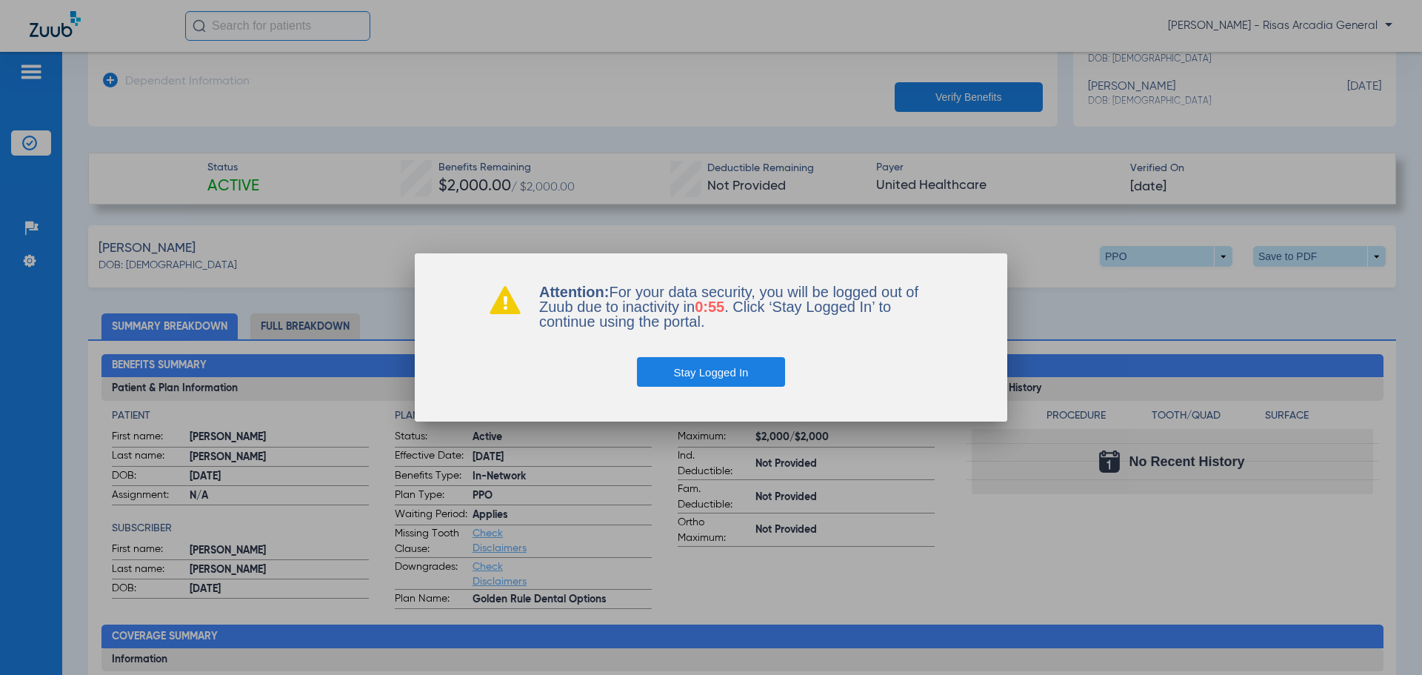
click at [739, 370] on button "Stay Logged In" at bounding box center [711, 372] width 149 height 30
